Goal: Task Accomplishment & Management: Complete application form

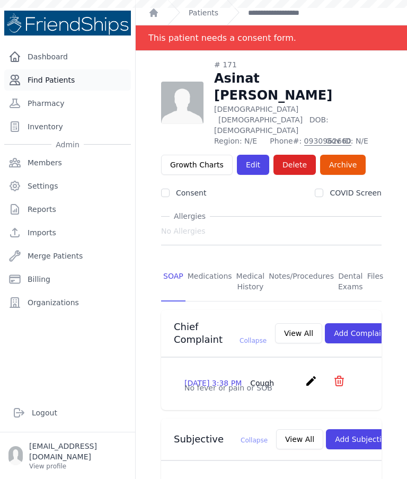
click at [79, 85] on link "Find Patients" at bounding box center [67, 79] width 127 height 21
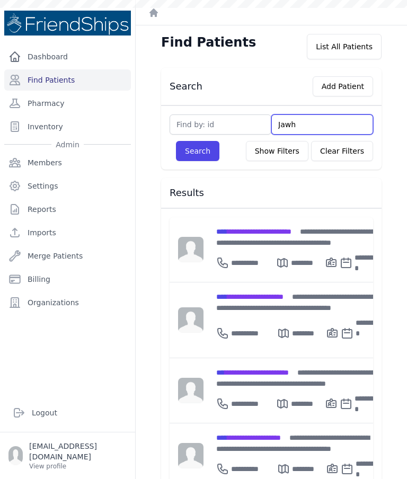
type input "Jawha"
type input "Jawhar"
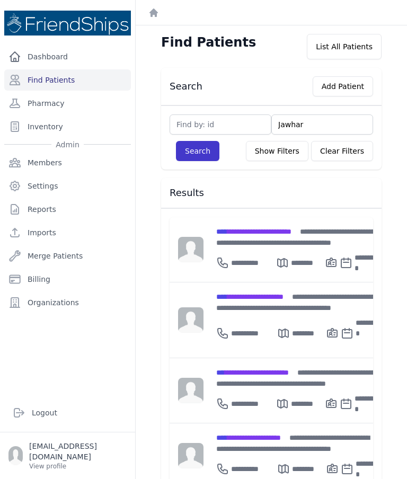
click at [195, 148] on button "Search" at bounding box center [197, 151] width 43 height 20
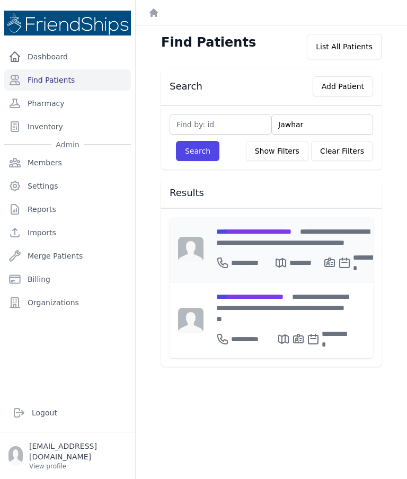
click at [261, 238] on div "**********" at bounding box center [297, 237] width 163 height 22
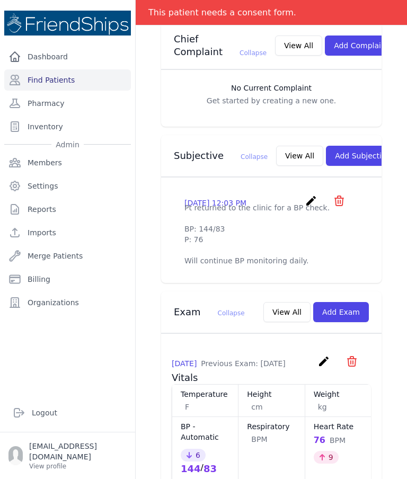
scroll to position [330, 0]
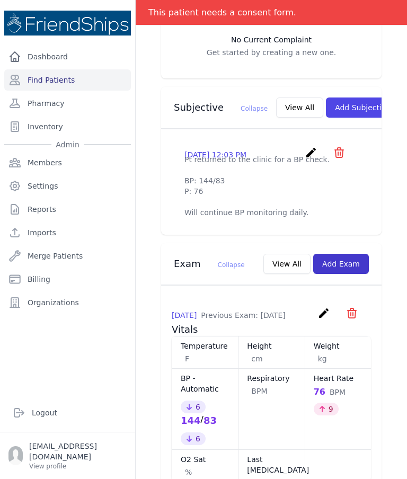
click at [347, 274] on button "Add Exam" at bounding box center [341, 264] width 56 height 20
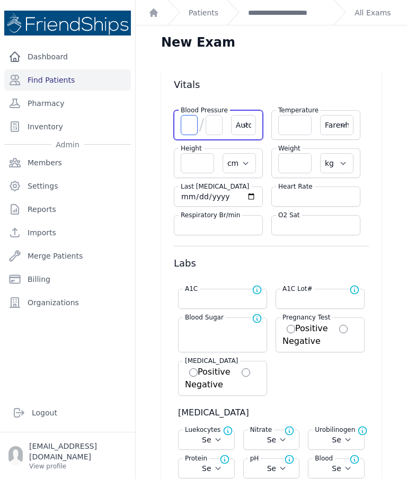
click at [192, 129] on input "number" at bounding box center [189, 125] width 17 height 20
type input "130"
click at [217, 129] on input "number" at bounding box center [214, 125] width 17 height 20
type input "8"
select select "Automatic"
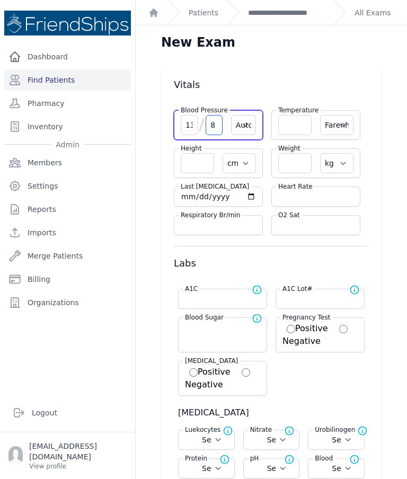
select select "F"
select select "cm"
select select "kg"
select select
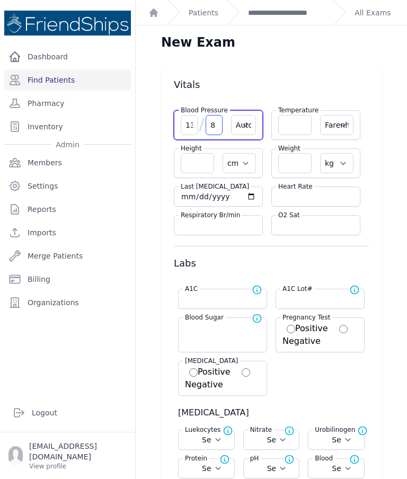
select select
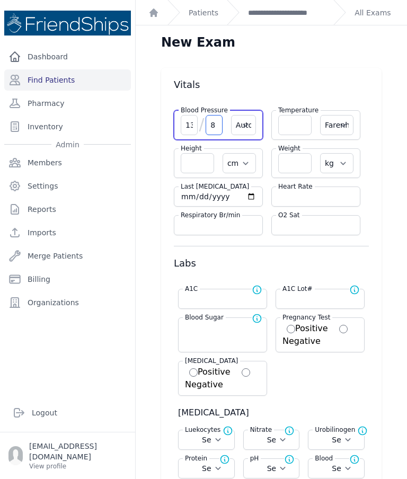
select select
type input "84"
click at [311, 197] on input "number" at bounding box center [315, 196] width 75 height 11
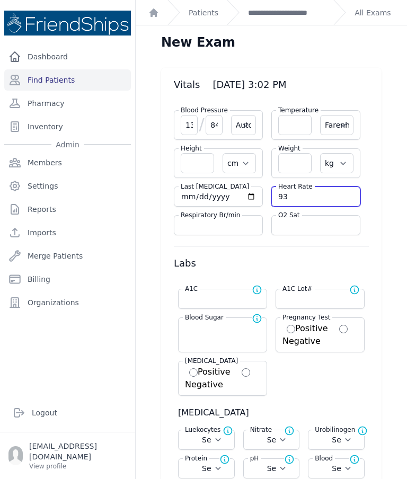
type input "93"
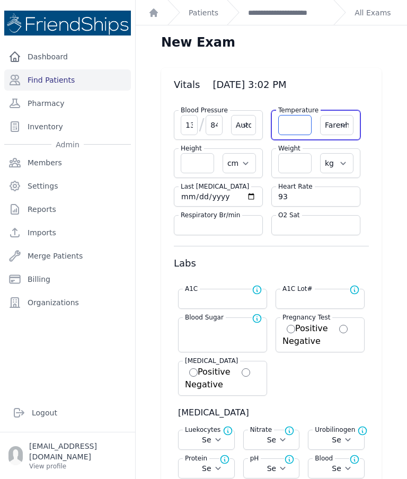
click at [293, 131] on input "number" at bounding box center [294, 125] width 33 height 20
select select "Automatic"
select select "F"
select select "cm"
select select "kg"
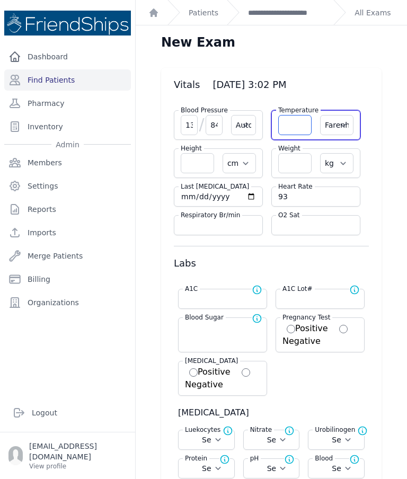
select select
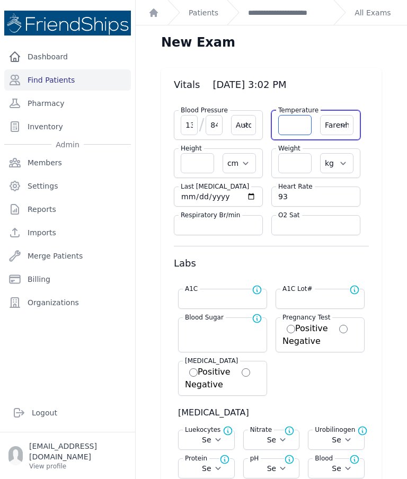
select select
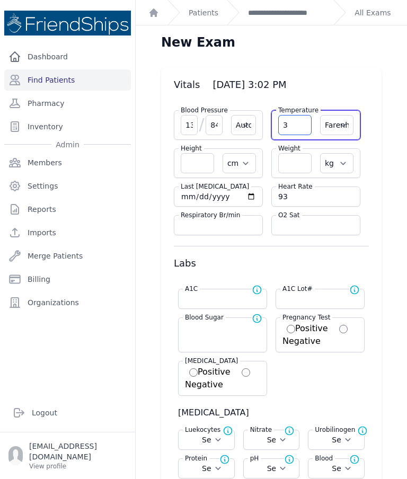
type input "36"
select select "Automatic"
select select "F"
select select "cm"
select select "kg"
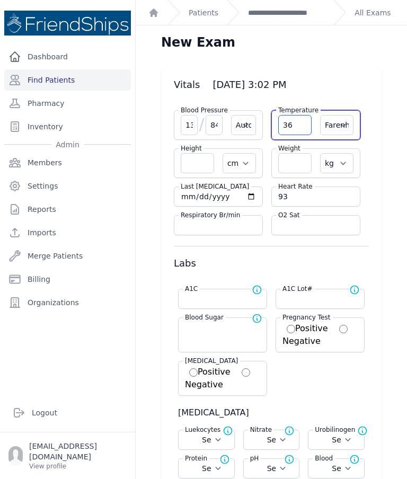
type input "93"
select select
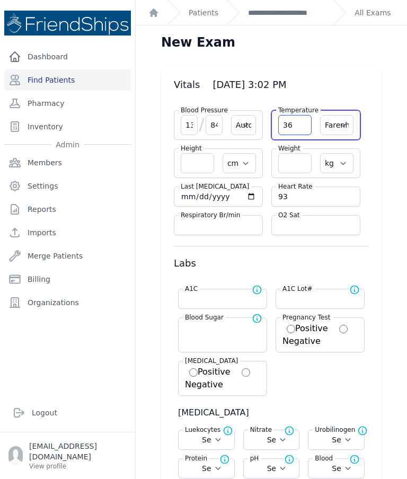
select select
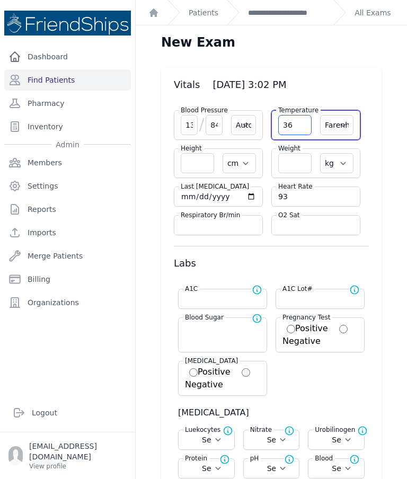
select select
type input "36.3"
click at [340, 127] on select "Farenheit Celcius" at bounding box center [336, 125] width 33 height 20
select select "C"
select select "Automatic"
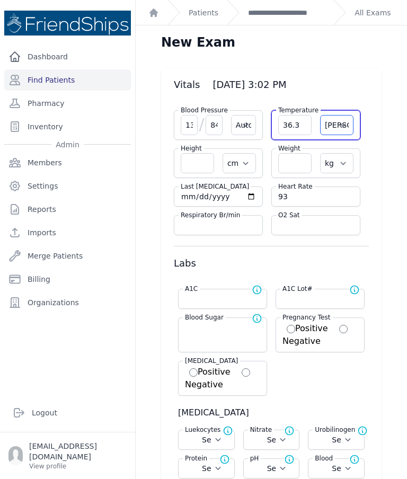
select select "cm"
select select "kg"
select select
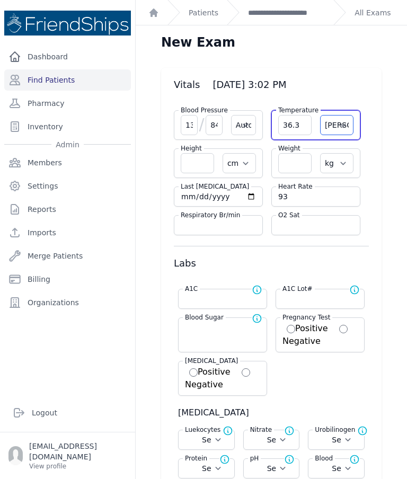
select select
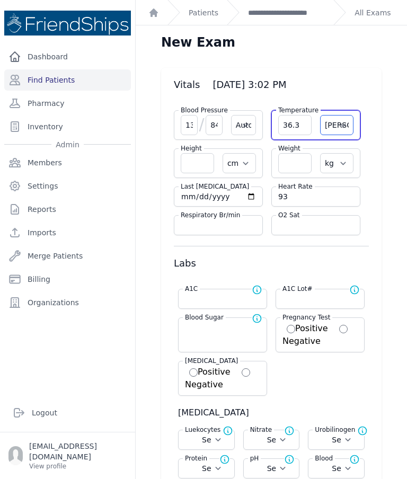
select select
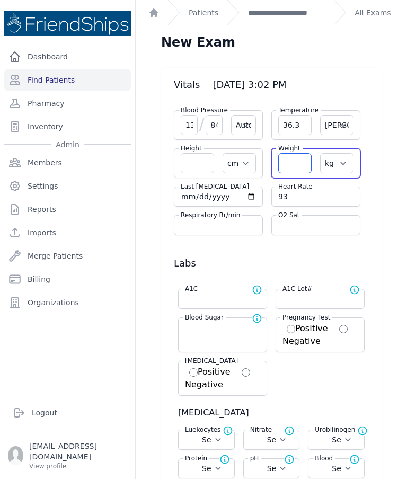
click at [302, 159] on input "number" at bounding box center [294, 163] width 33 height 20
select select "Automatic"
select select "C"
select select "cm"
select select "kg"
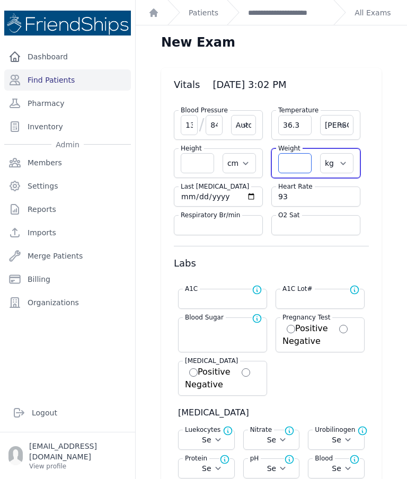
select select
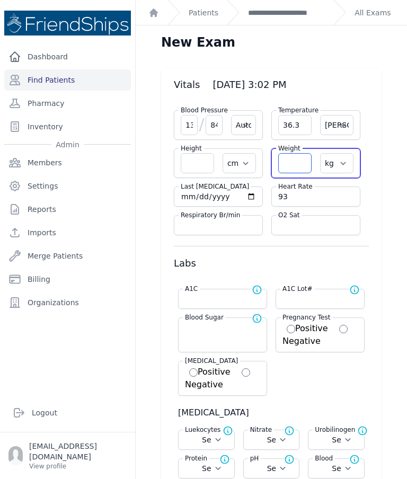
select select
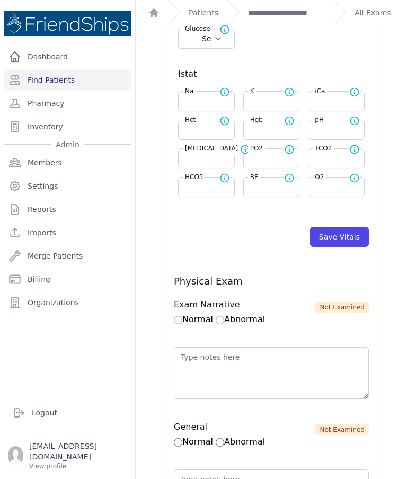
scroll to position [495, 0]
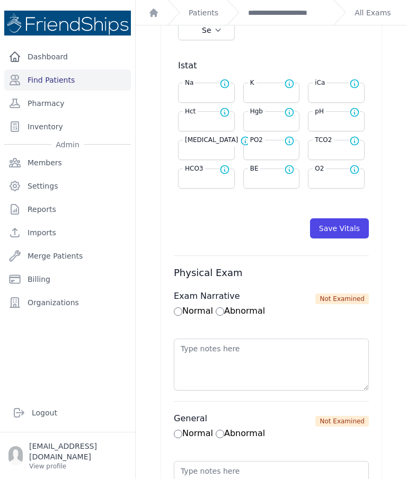
type input "67.9"
click at [340, 230] on button "Save Vitals" at bounding box center [339, 228] width 59 height 20
select select "Automatic"
select select "cm"
select select "kg"
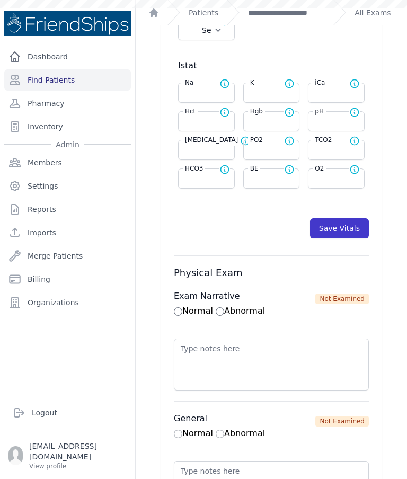
select select
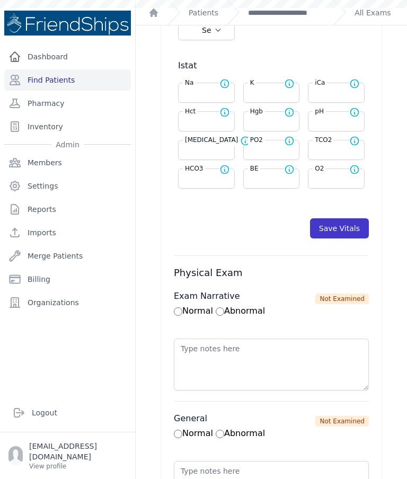
select select
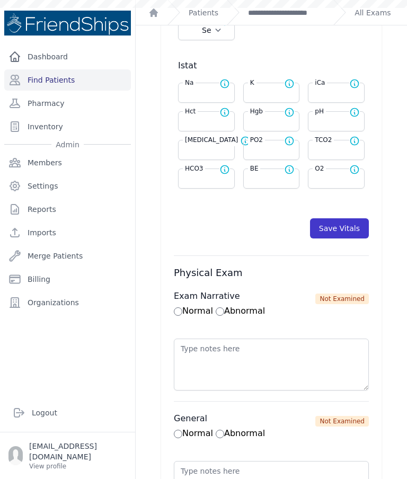
scroll to position [0, 0]
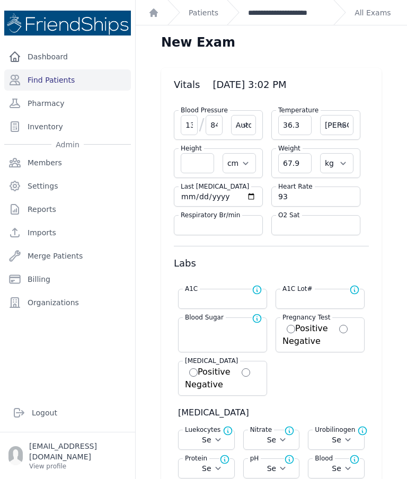
click at [286, 14] on link "**********" at bounding box center [286, 12] width 77 height 11
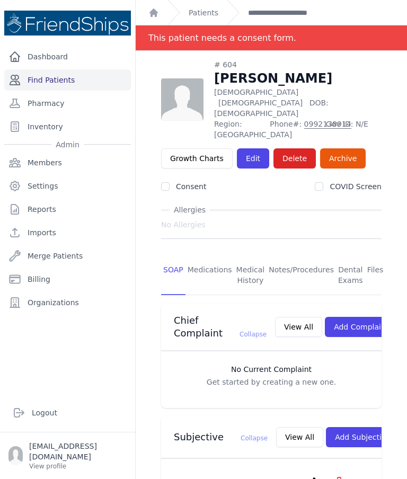
click at [74, 81] on link "Find Patients" at bounding box center [67, 79] width 127 height 21
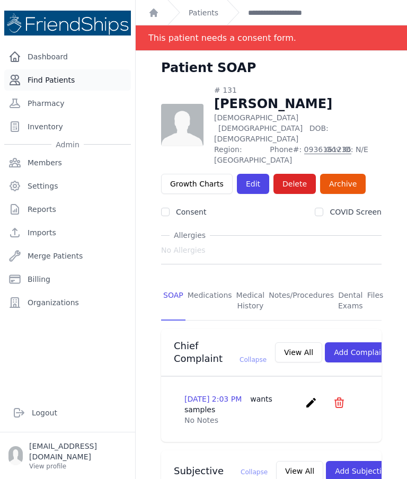
click at [77, 75] on link "Find Patients" at bounding box center [67, 79] width 127 height 21
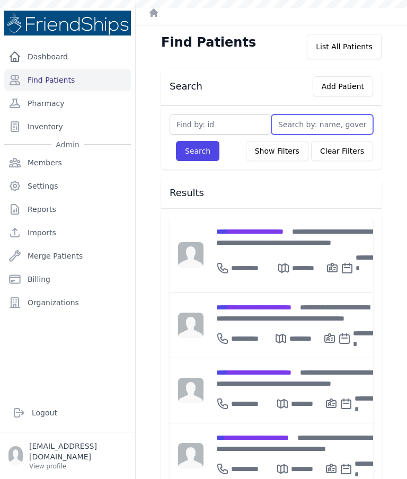
click at [323, 118] on input "text" at bounding box center [322, 124] width 102 height 20
type input "M"
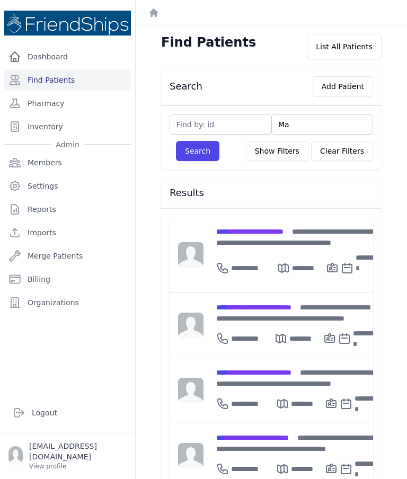
type input "Mar"
type input "Marah"
click at [196, 160] on button "Search" at bounding box center [197, 151] width 43 height 20
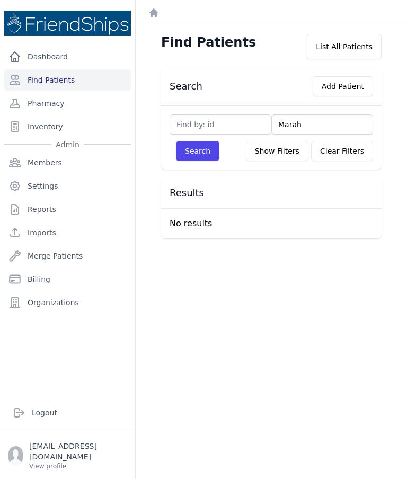
click at [327, 126] on input "Marah" at bounding box center [322, 124] width 102 height 20
type input "Ma"
type input "M"
type input "A"
select select
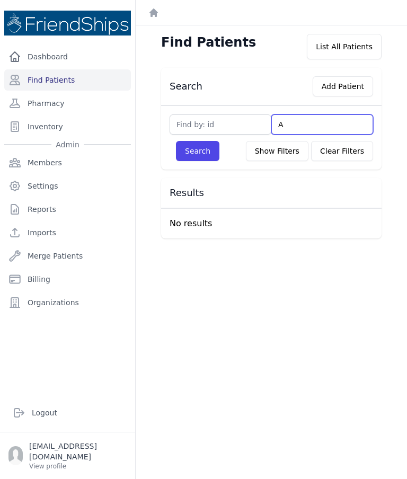
select select
type input "Ali"
select select
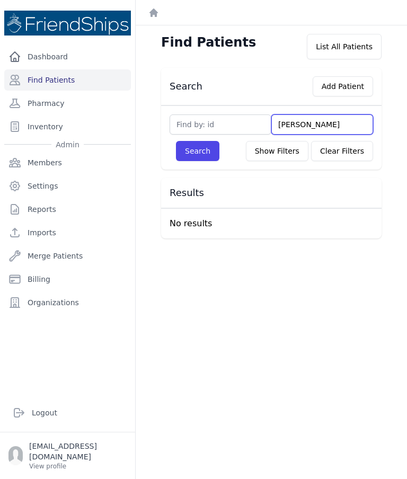
select select
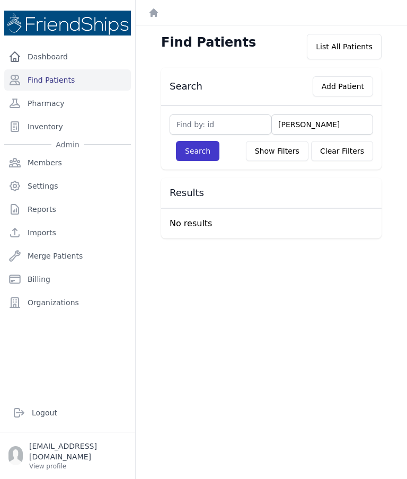
click at [198, 157] on button "Search" at bounding box center [197, 151] width 43 height 20
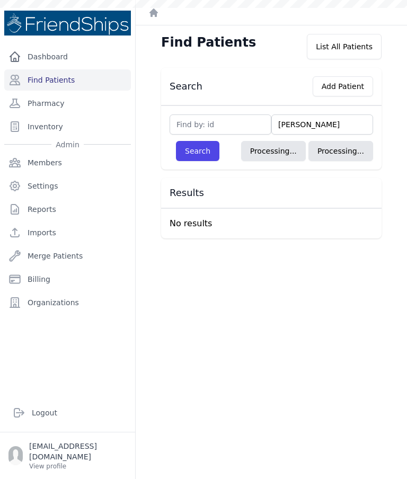
select select
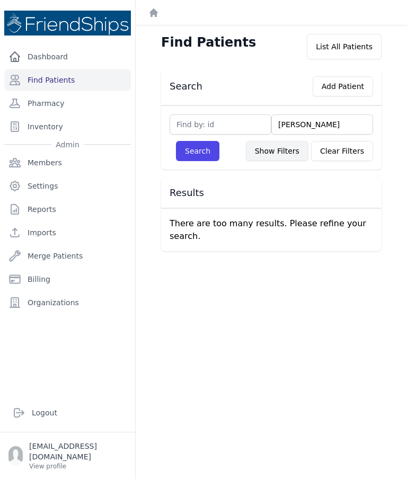
click at [280, 149] on button "Show Filters" at bounding box center [277, 151] width 63 height 20
select select
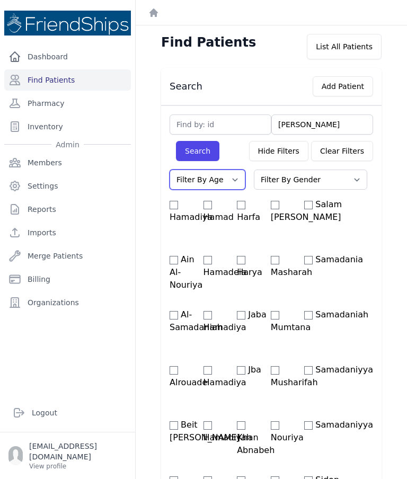
click at [232, 180] on select "Filter By Age 0-20 21-40 41-60 60+" at bounding box center [208, 180] width 76 height 20
select select "21-40"
select select
select select "21-40"
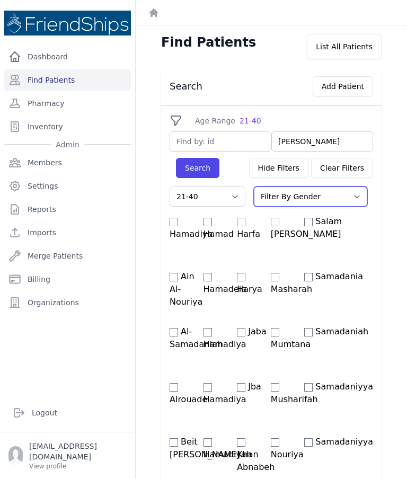
click at [318, 188] on select "Filter By Gender Male Female" at bounding box center [310, 197] width 113 height 20
select select "male"
select select "21-40"
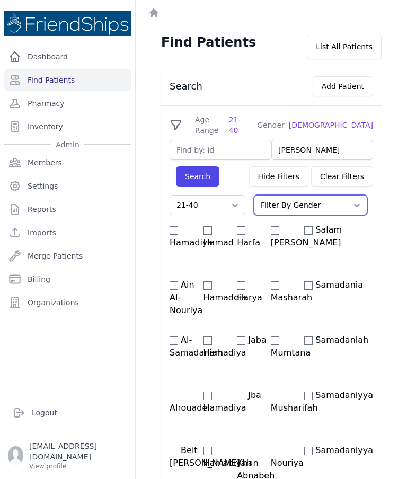
click at [321, 199] on select "Filter By Gender Male Female" at bounding box center [310, 205] width 113 height 20
select select "female"
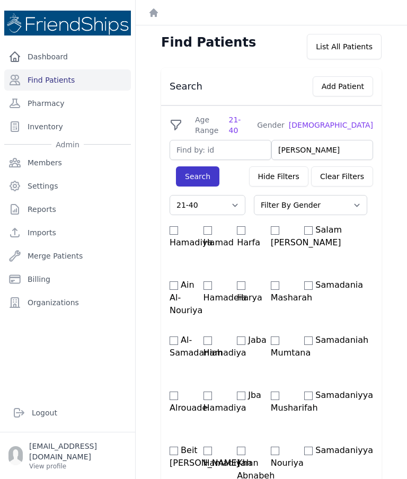
click at [206, 168] on button "Search" at bounding box center [197, 176] width 43 height 20
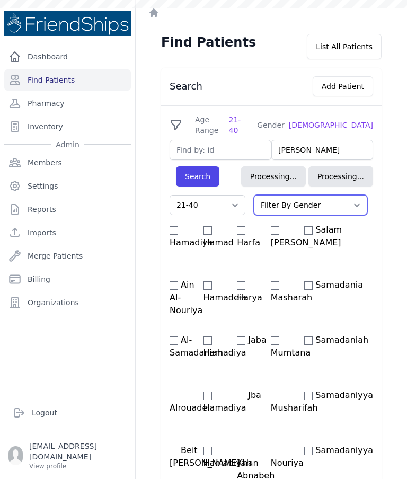
select select "21-40"
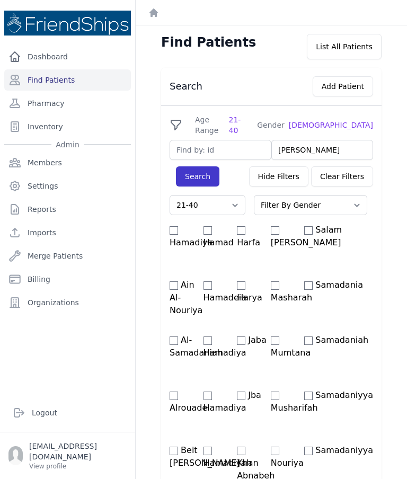
click at [197, 170] on button "Search" at bounding box center [197, 176] width 43 height 20
click at [350, 92] on button "Add Patient" at bounding box center [343, 86] width 60 height 20
type input "Ali"
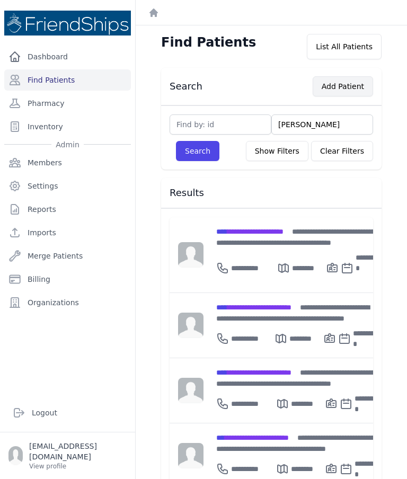
click at [343, 89] on button "Add Patient" at bounding box center [343, 86] width 60 height 20
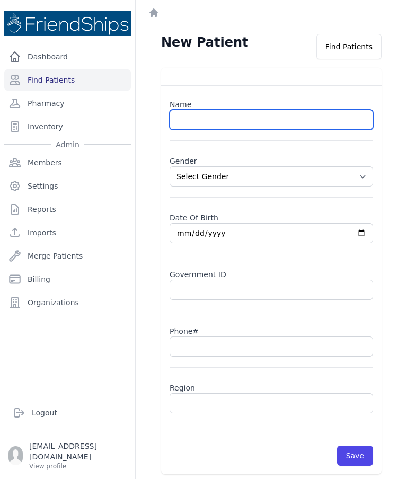
click at [243, 122] on input "text" at bounding box center [271, 120] width 203 height 20
type input "Marah Arsan ali"
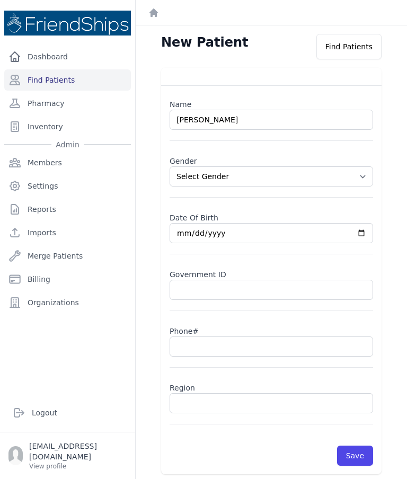
click at [369, 179] on select "Select Gender Male Female" at bounding box center [271, 176] width 203 height 20
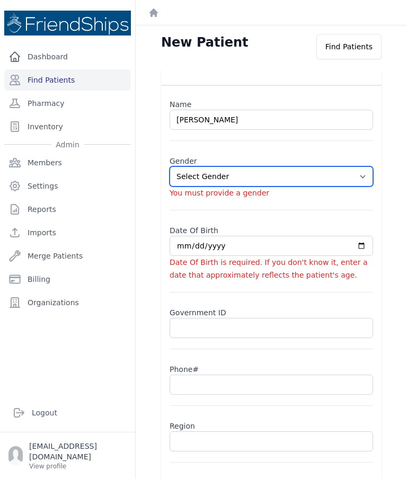
select select "female"
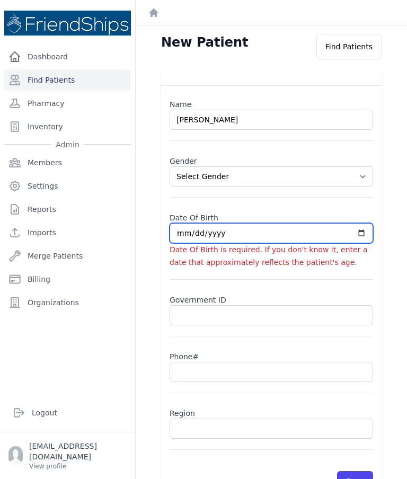
click at [228, 233] on input "date" at bounding box center [271, 233] width 203 height 20
type input "2025-10-07"
select select "female"
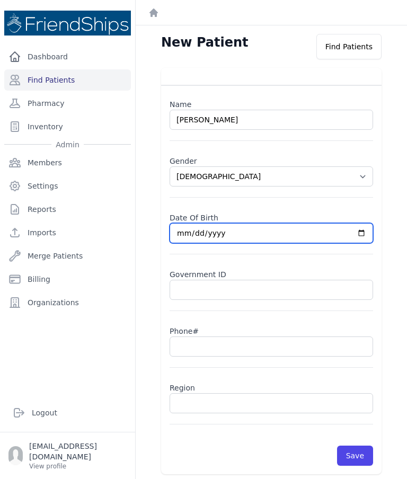
type input "1997-10-07"
select select "female"
type input "1997-03-07"
select select "female"
type input "1997-03-22"
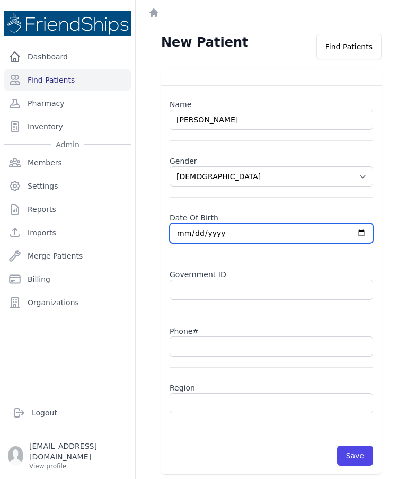
select select "female"
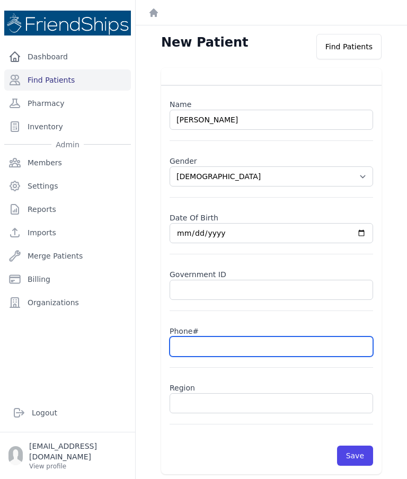
click at [263, 341] on input "text" at bounding box center [271, 347] width 203 height 20
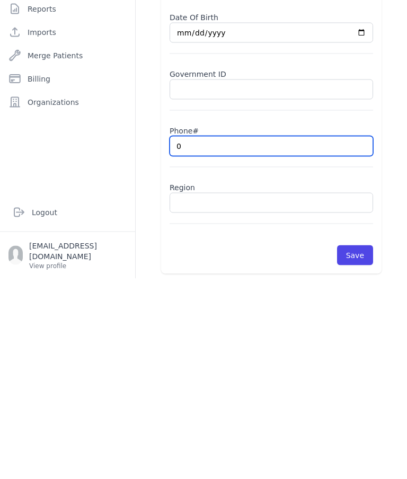
type input "09"
select select "female"
type input "09"
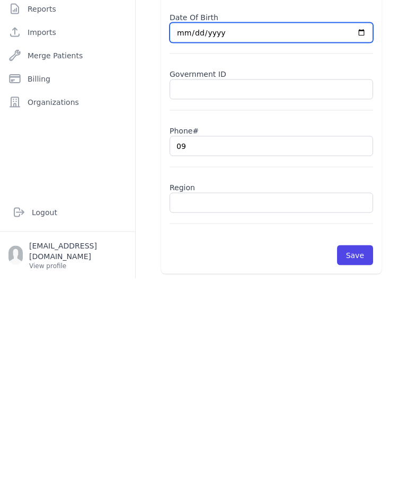
click at [245, 223] on input "1997-03-22" at bounding box center [271, 233] width 203 height 20
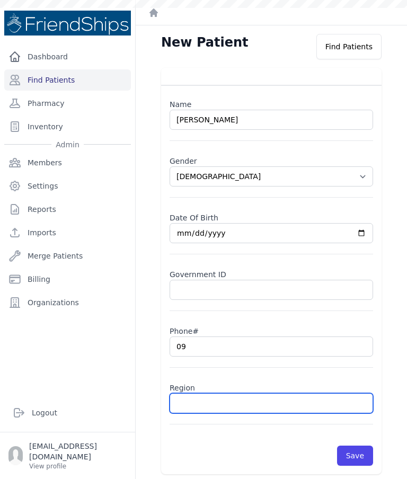
click at [232, 393] on input "text" at bounding box center [271, 403] width 203 height 20
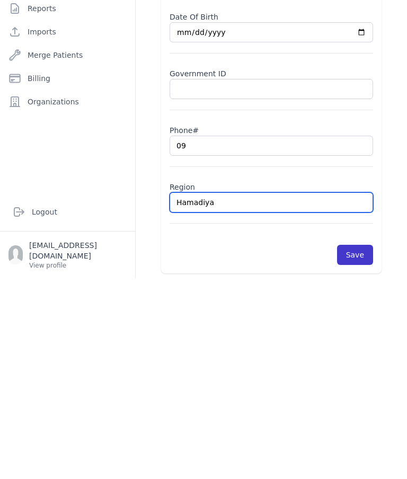
type input "Hamadiya"
click at [359, 446] on button "Save" at bounding box center [355, 456] width 36 height 20
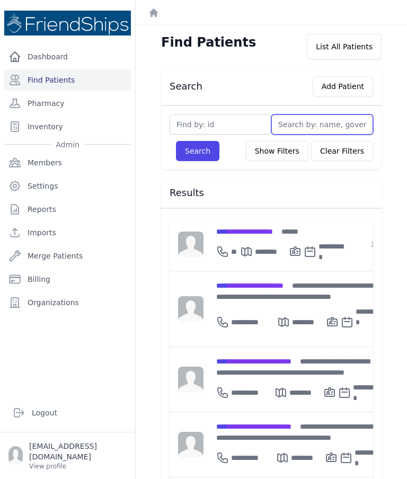
click at [306, 126] on input "text" at bounding box center [322, 124] width 102 height 20
type input "D"
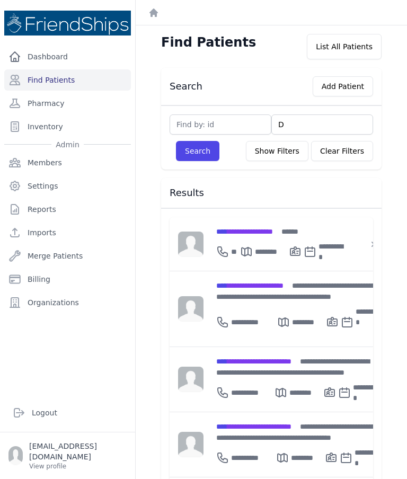
type input "Dh"
type input "Dhah"
type input "Dhaha"
click at [194, 154] on button "Search" at bounding box center [197, 151] width 43 height 20
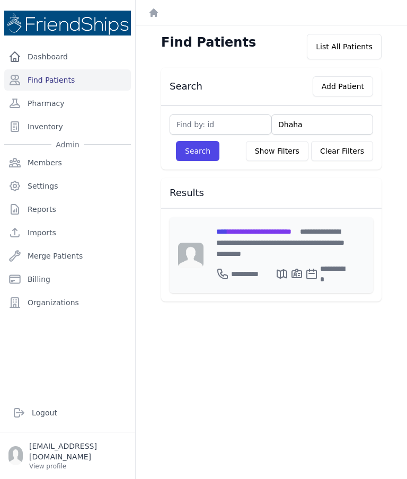
click at [280, 241] on span "**********" at bounding box center [280, 243] width 128 height 30
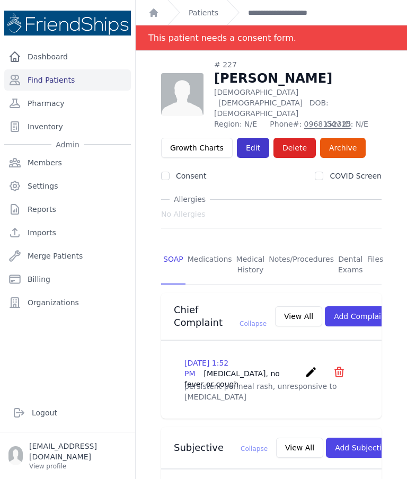
click at [248, 146] on link "Edit" at bounding box center [253, 148] width 32 height 20
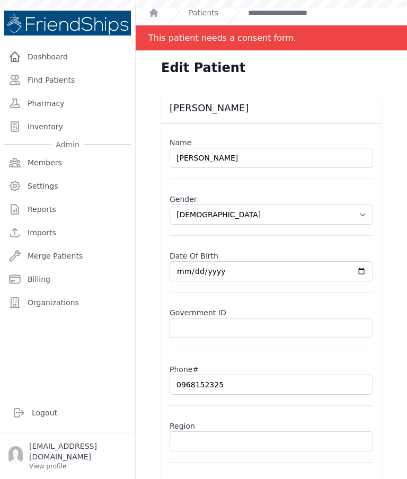
select select "[DEMOGRAPHIC_DATA]"
click at [201, 442] on input "text" at bounding box center [271, 441] width 203 height 20
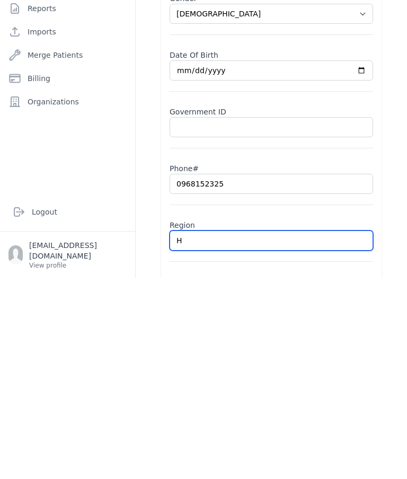
type input "Ha"
select select "[DEMOGRAPHIC_DATA]"
type input "Ham"
select select "female"
type input "Hamadiya"
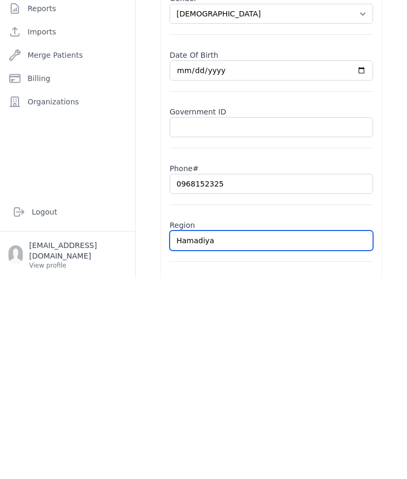
select select "female"
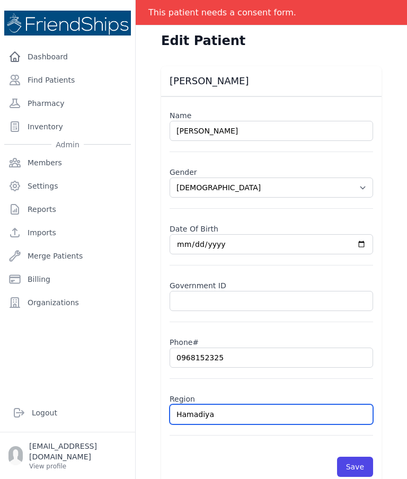
scroll to position [30, 0]
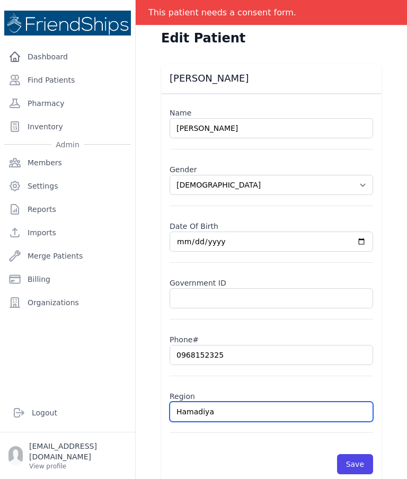
type input "Hamadiya"
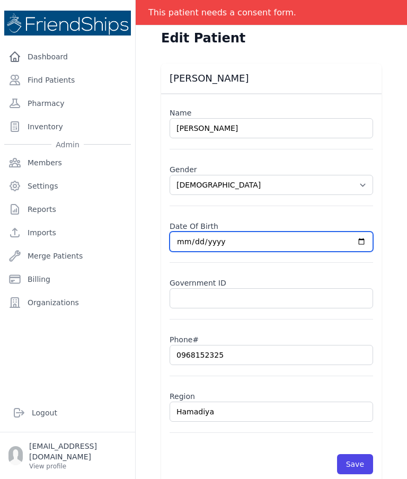
click at [288, 244] on input "2023-09-21" at bounding box center [271, 242] width 203 height 20
type input "2024-09-21"
select select "female"
type input "2024-01-21"
select select "female"
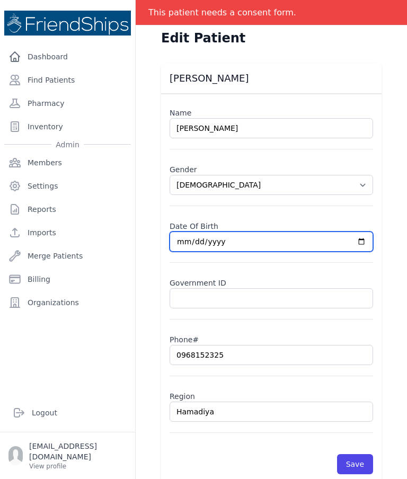
type input "2024-01-09"
select select "female"
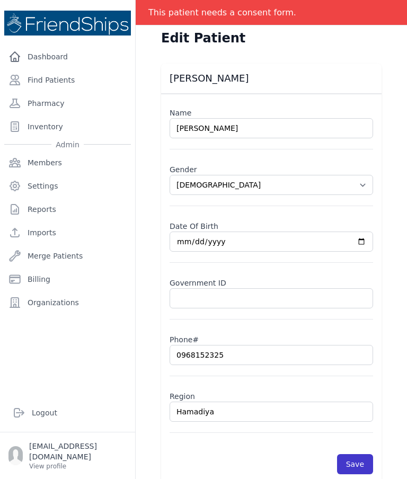
click at [349, 455] on button "Save" at bounding box center [355, 464] width 36 height 20
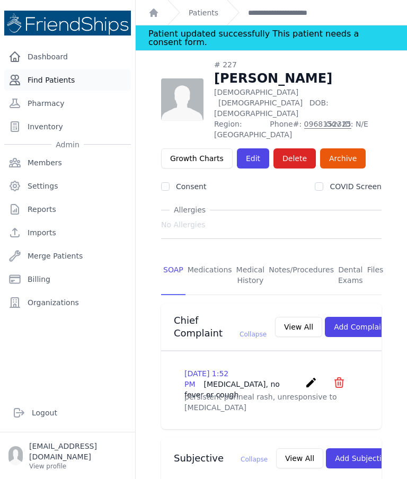
click at [74, 88] on link "Find Patients" at bounding box center [67, 79] width 127 height 21
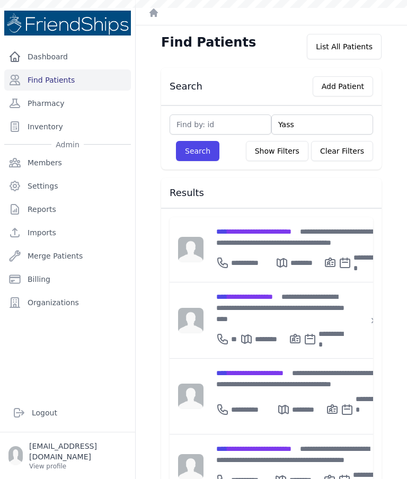
type input "Yassi"
type input "Yassin"
click at [200, 157] on button "Search" at bounding box center [197, 151] width 43 height 20
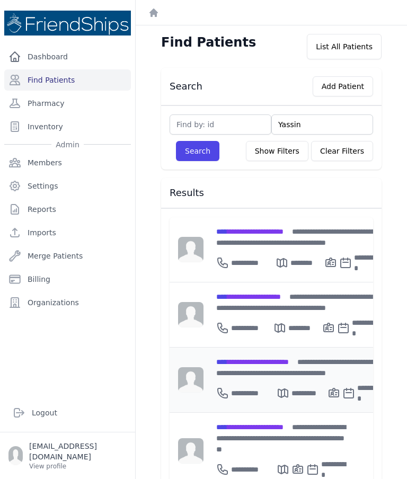
click at [289, 358] on span "**********" at bounding box center [252, 361] width 73 height 7
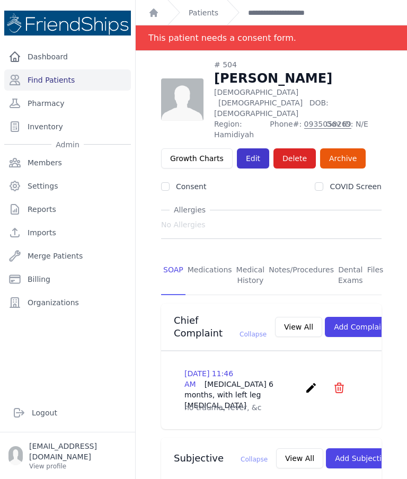
click at [245, 148] on link "Edit" at bounding box center [253, 158] width 32 height 20
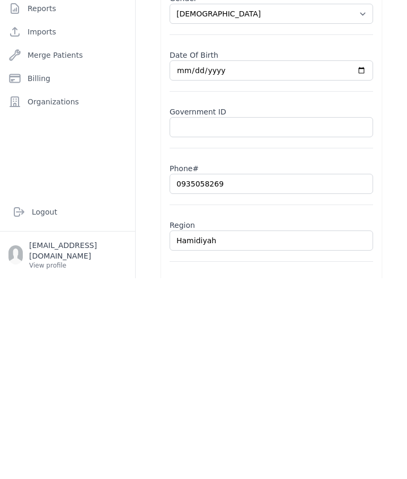
scroll to position [243, 0]
click at [195, 375] on input "0935058269" at bounding box center [271, 385] width 203 height 20
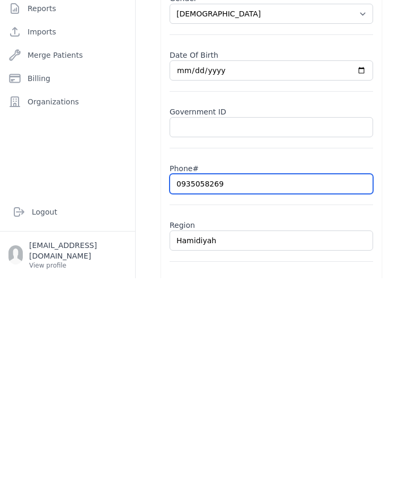
select select "[DEMOGRAPHIC_DATA]"
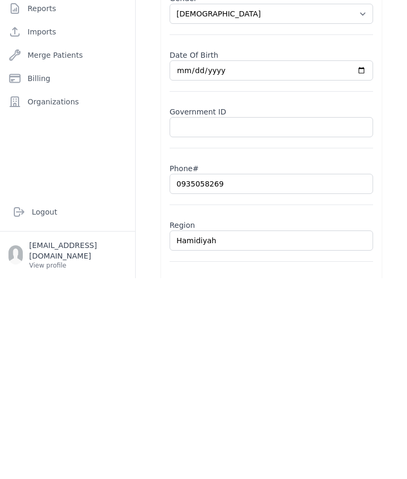
click at [393, 219] on div "[PERSON_NAME] Name [PERSON_NAME] Gender Select Gender [DEMOGRAPHIC_DATA] [DEMOG…" at bounding box center [271, 302] width 254 height 419
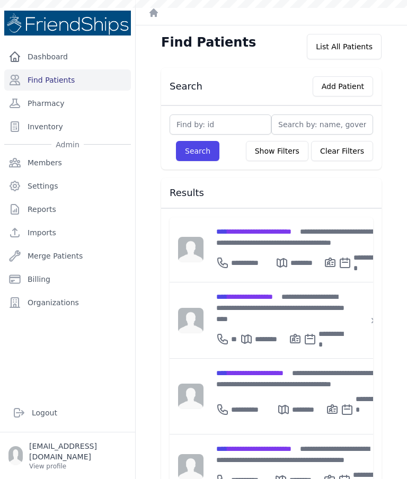
scroll to position [123, 0]
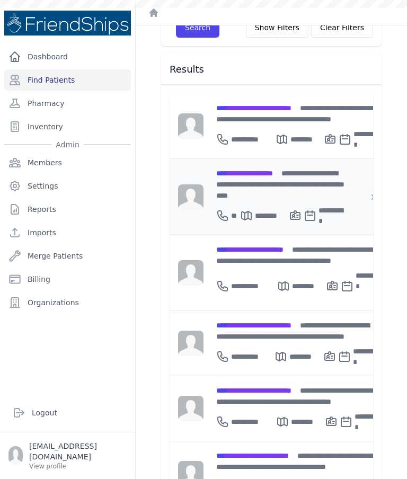
click at [269, 180] on div "**********" at bounding box center [280, 183] width 128 height 33
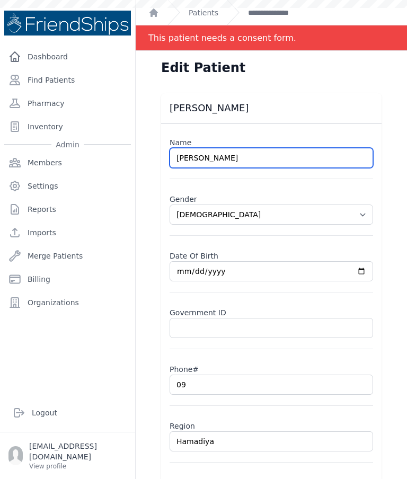
click at [270, 155] on input "[PERSON_NAME]" at bounding box center [271, 158] width 203 height 20
select select "[DEMOGRAPHIC_DATA]"
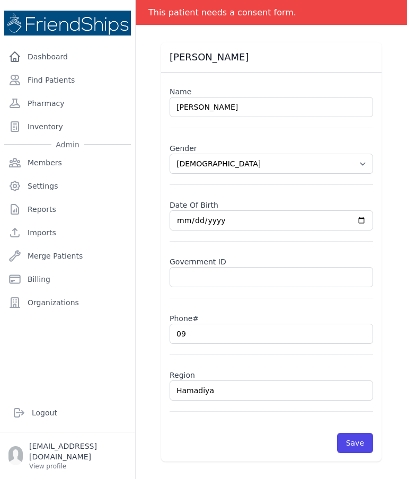
scroll to position [51, 0]
type input "[PERSON_NAME]"
click at [391, 225] on div "Marah Arsan ali Name Marah Arsan Ali Gender Select Gender Male Female Date Of B…" at bounding box center [271, 251] width 254 height 419
select select "female"
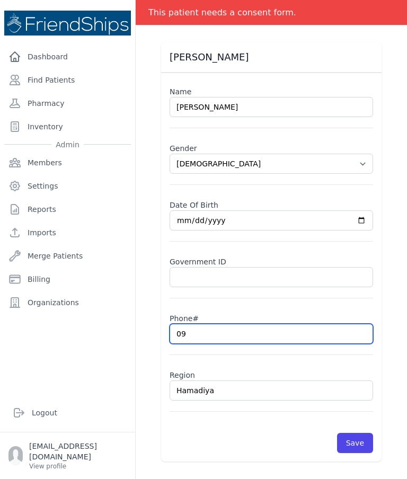
click at [247, 337] on input "09" at bounding box center [271, 334] width 203 height 20
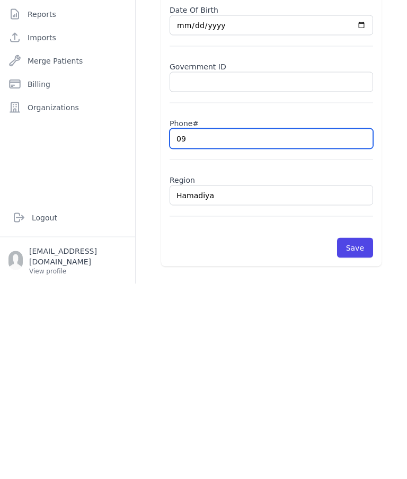
type input "0"
select select "female"
paste input "0935058269"
type input "0935058269"
select select "female"
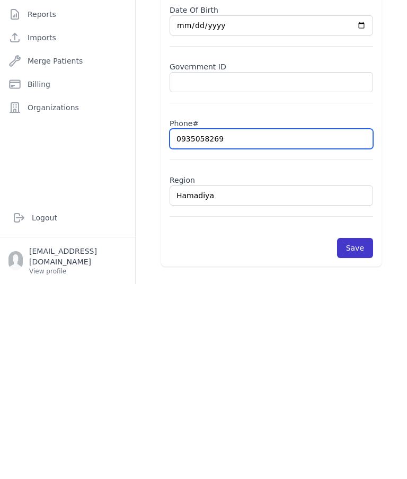
type input "0935058269"
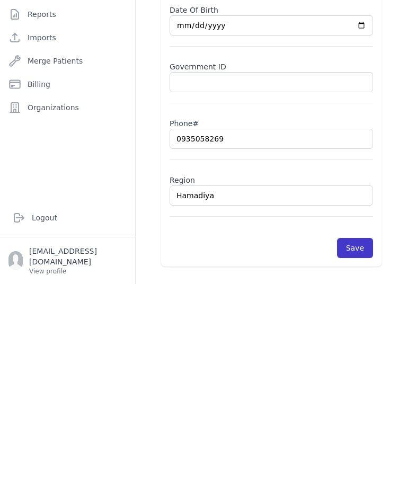
click at [357, 433] on button "Save" at bounding box center [355, 443] width 36 height 20
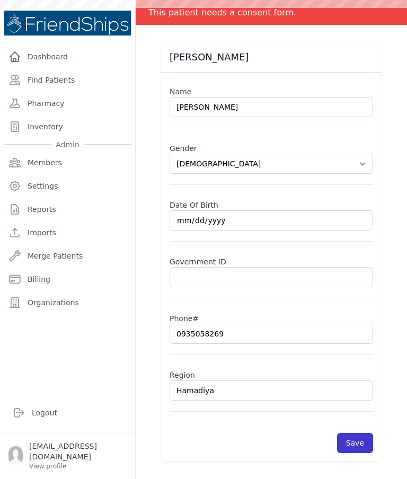
scroll to position [0, 0]
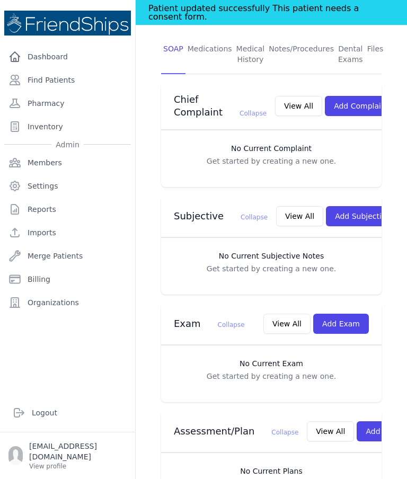
scroll to position [220, 0]
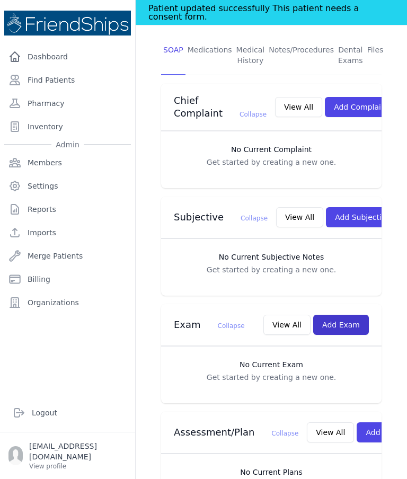
click at [352, 315] on button "Add Exam" at bounding box center [341, 325] width 56 height 20
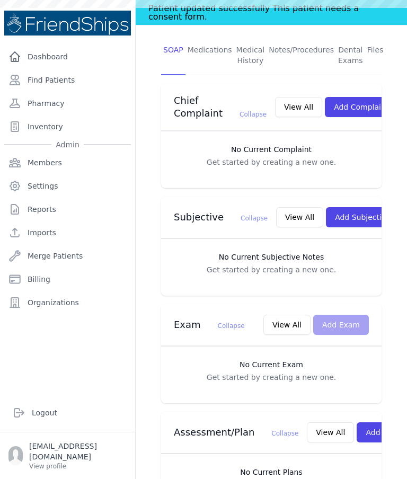
scroll to position [0, 0]
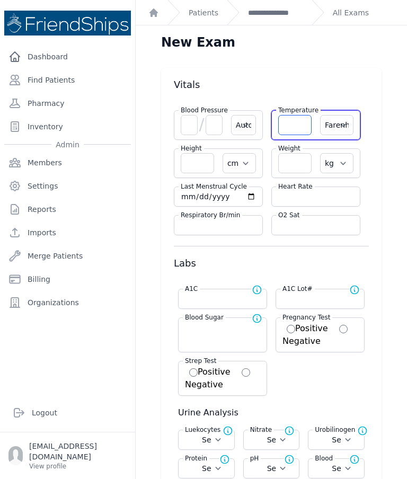
click at [292, 115] on input "number" at bounding box center [294, 125] width 33 height 20
type input "36.6"
click at [342, 115] on select "Farenheit Celcius" at bounding box center [336, 125] width 33 height 20
select select "C"
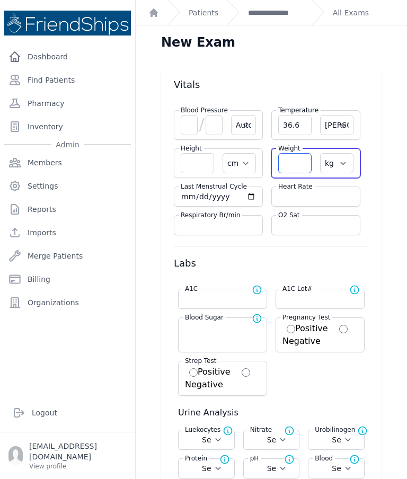
click at [301, 153] on input "number" at bounding box center [294, 163] width 33 height 20
select select "Automatic"
select select "cm"
select select "kg"
select select
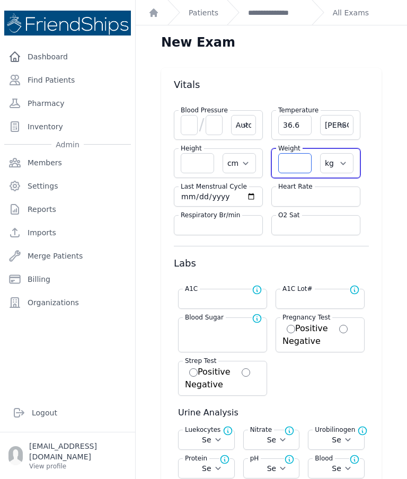
select select
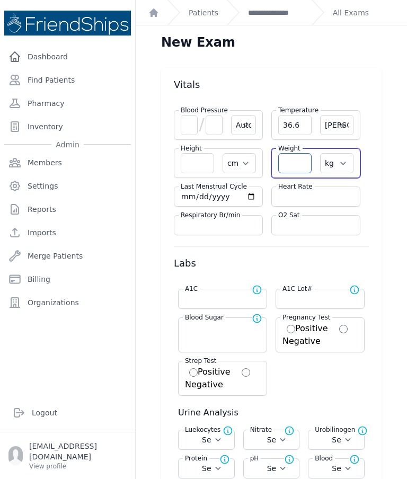
select select
select select "C"
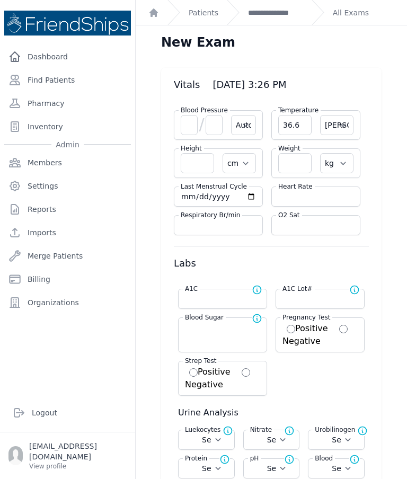
select select "Automatic"
select select "C"
select select "cm"
select select "kg"
select select
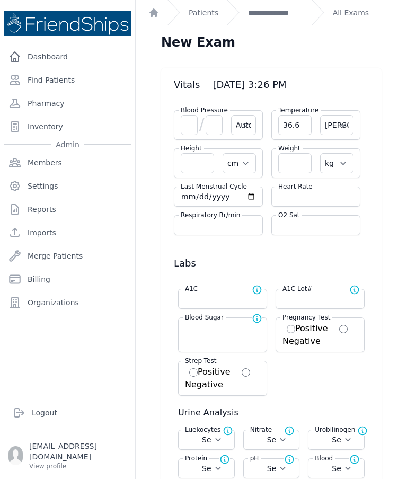
select select
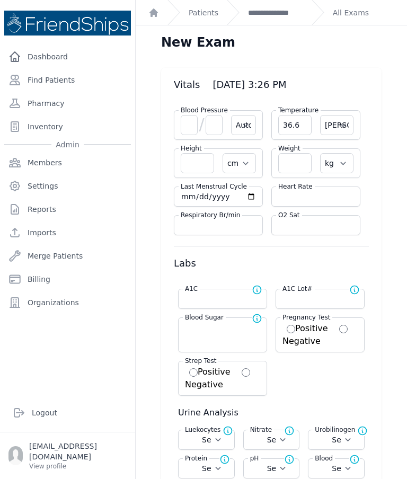
select select
type input "48.0"
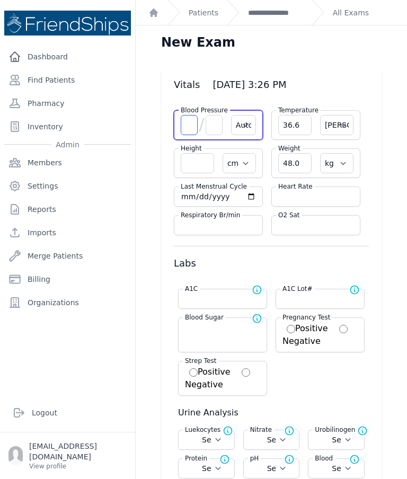
click at [192, 115] on input "number" at bounding box center [189, 125] width 17 height 20
select select "Automatic"
select select "C"
select select "cm"
select select "kg"
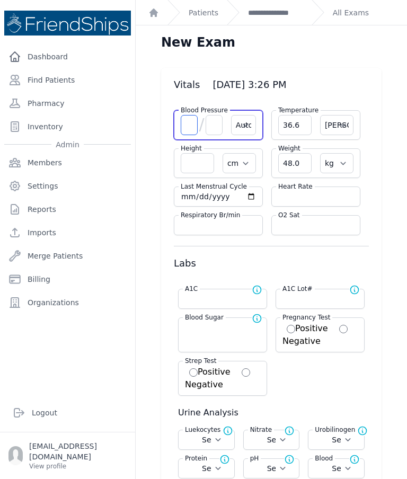
select select
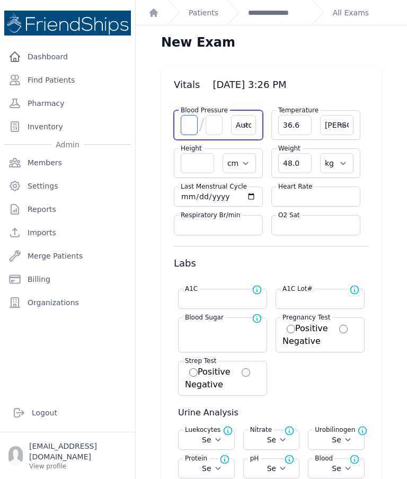
select select
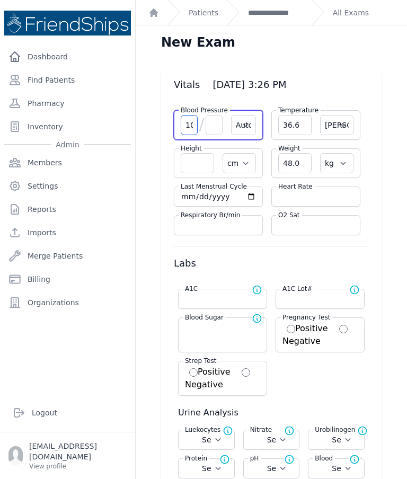
type input "101"
click at [211, 115] on input "number" at bounding box center [214, 125] width 17 height 20
select select "Automatic"
select select "C"
select select "cm"
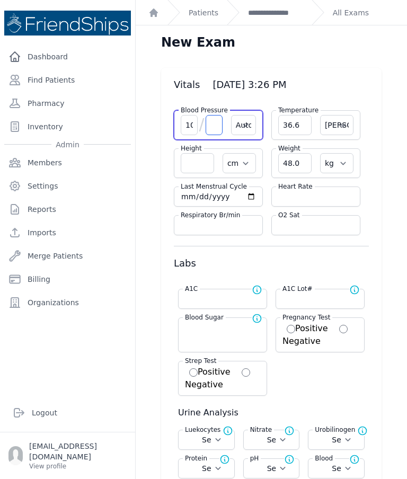
select select "kg"
select select
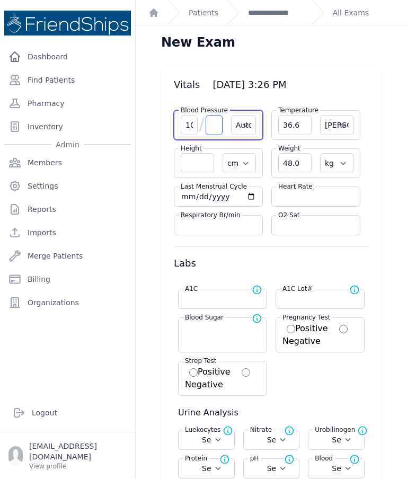
select select
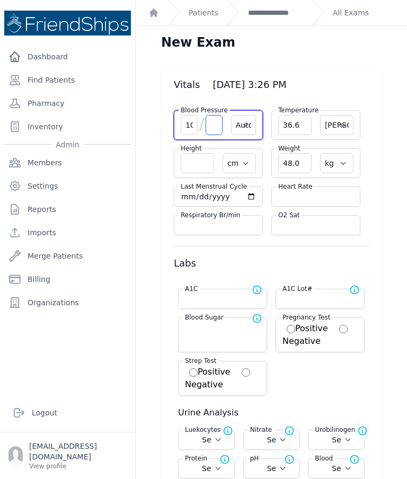
select select
type input "70"
click at [290, 191] on input "number" at bounding box center [315, 196] width 75 height 11
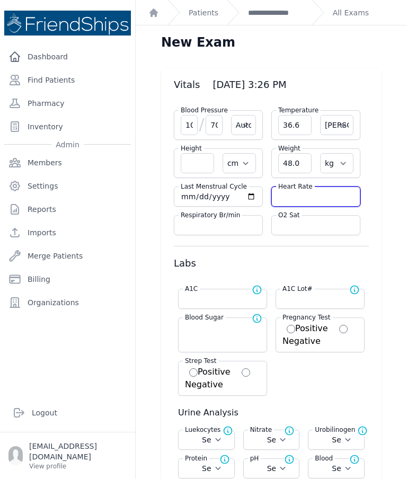
select select "Automatic"
select select "C"
select select "cm"
select select "kg"
select select
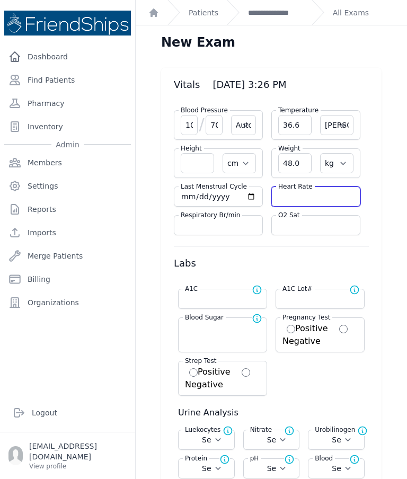
select select
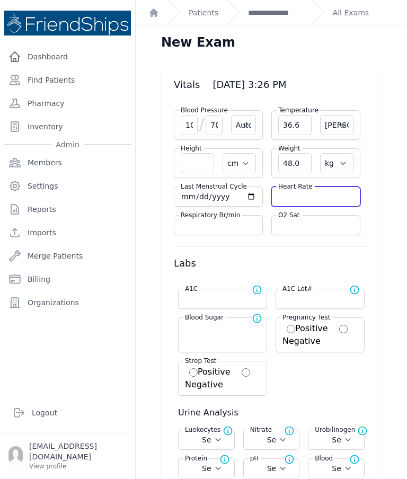
select select
type input "77"
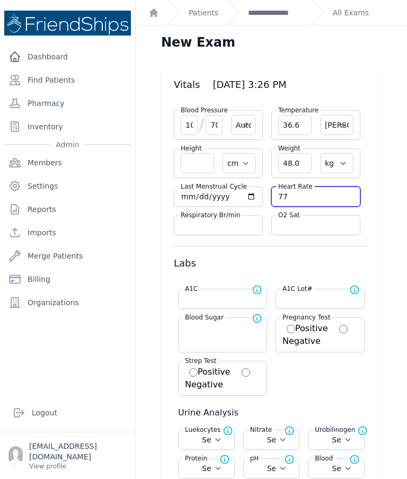
select select "Automatic"
select select "cm"
select select "kg"
select select
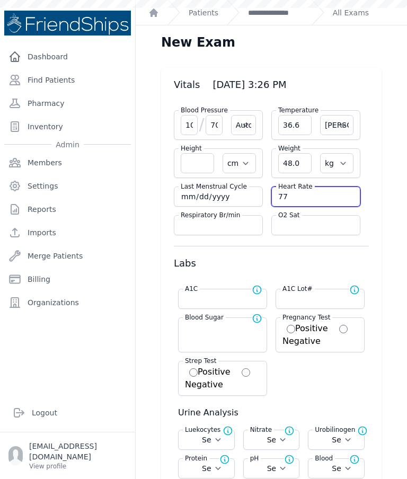
select select
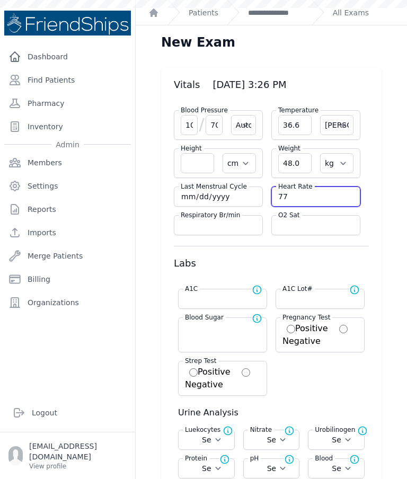
select select
click at [271, 16] on link "**********" at bounding box center [275, 12] width 55 height 11
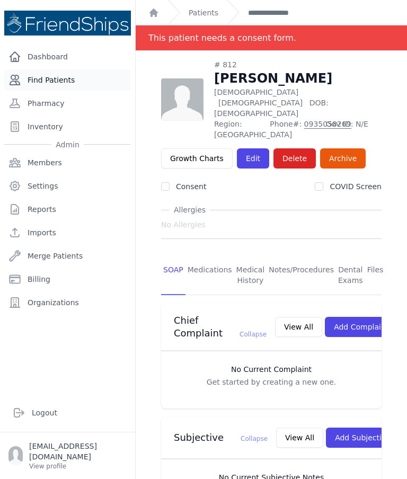
click at [44, 85] on link "Find Patients" at bounding box center [67, 79] width 127 height 21
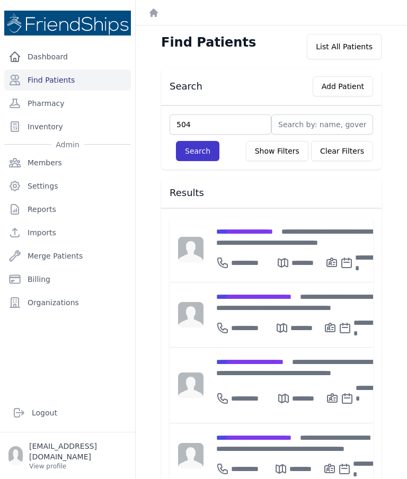
type input "504"
click at [202, 153] on button "Search" at bounding box center [197, 151] width 43 height 20
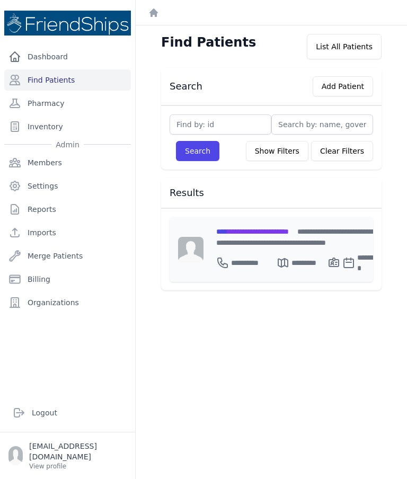
click at [276, 228] on span "**********" at bounding box center [252, 231] width 73 height 7
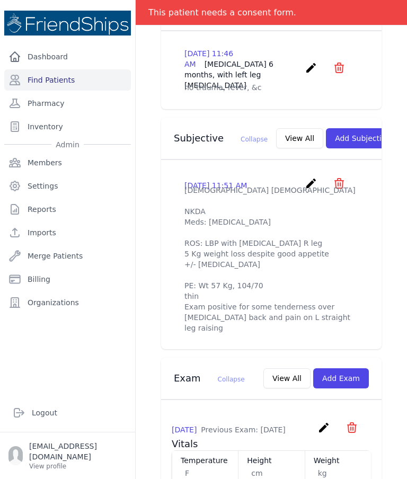
scroll to position [320, 0]
click at [276, 131] on button "View All" at bounding box center [299, 139] width 47 height 20
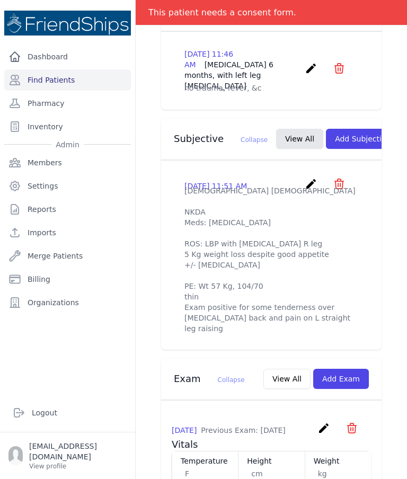
scroll to position [0, 0]
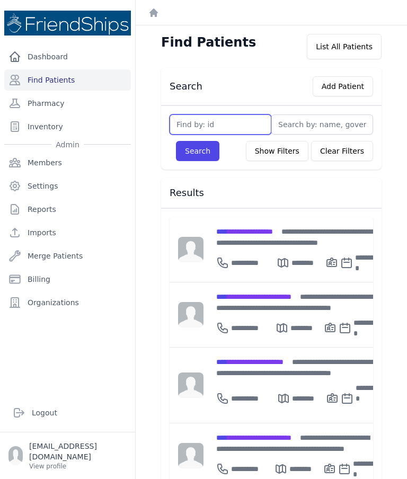
click at [231, 117] on input "text" at bounding box center [221, 124] width 102 height 20
type input "248"
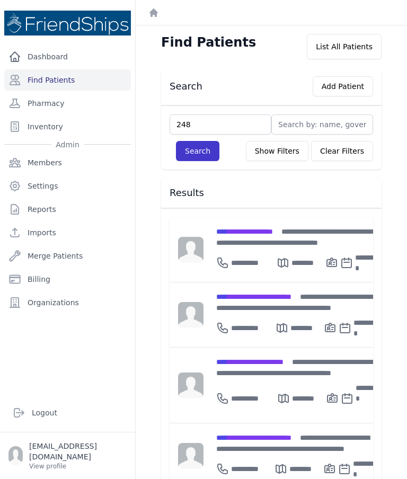
click at [203, 153] on button "Search" at bounding box center [197, 151] width 43 height 20
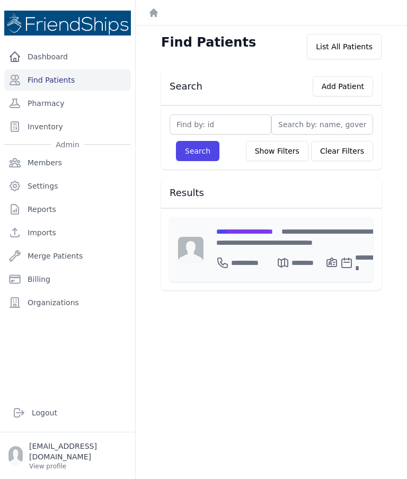
click at [285, 248] on div "**********" at bounding box center [298, 260] width 165 height 25
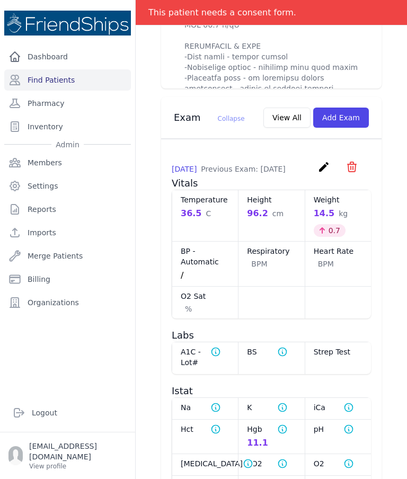
scroll to position [755, 0]
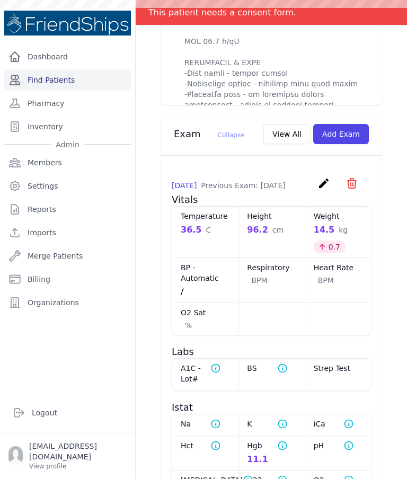
click at [94, 82] on link "Find Patients" at bounding box center [67, 79] width 127 height 21
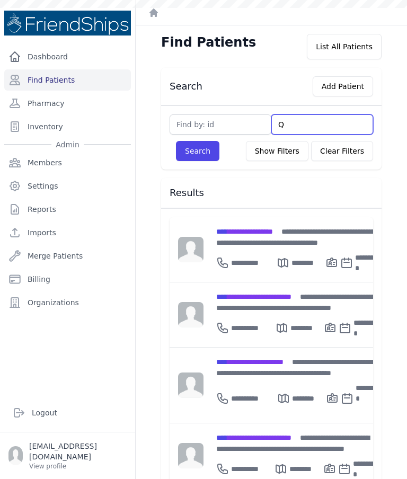
type input "Qa"
type input "Qai"
type input "Qaisar"
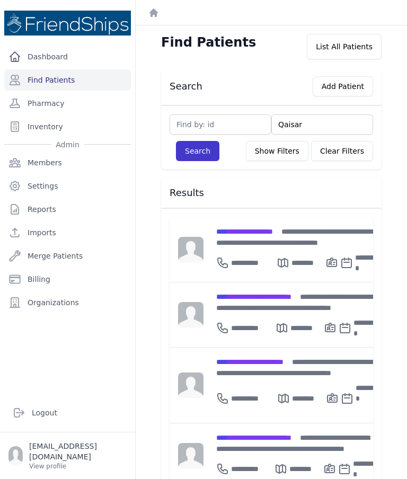
click at [188, 155] on button "Search" at bounding box center [197, 151] width 43 height 20
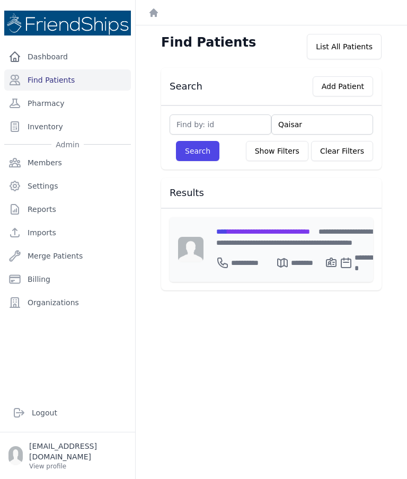
click at [310, 231] on span "**********" at bounding box center [263, 231] width 94 height 7
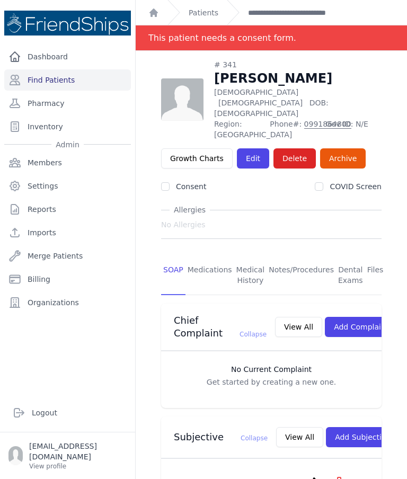
scroll to position [-1, 0]
click at [63, 79] on link "Find Patients" at bounding box center [67, 79] width 127 height 21
